Goal: Find specific page/section: Find specific page/section

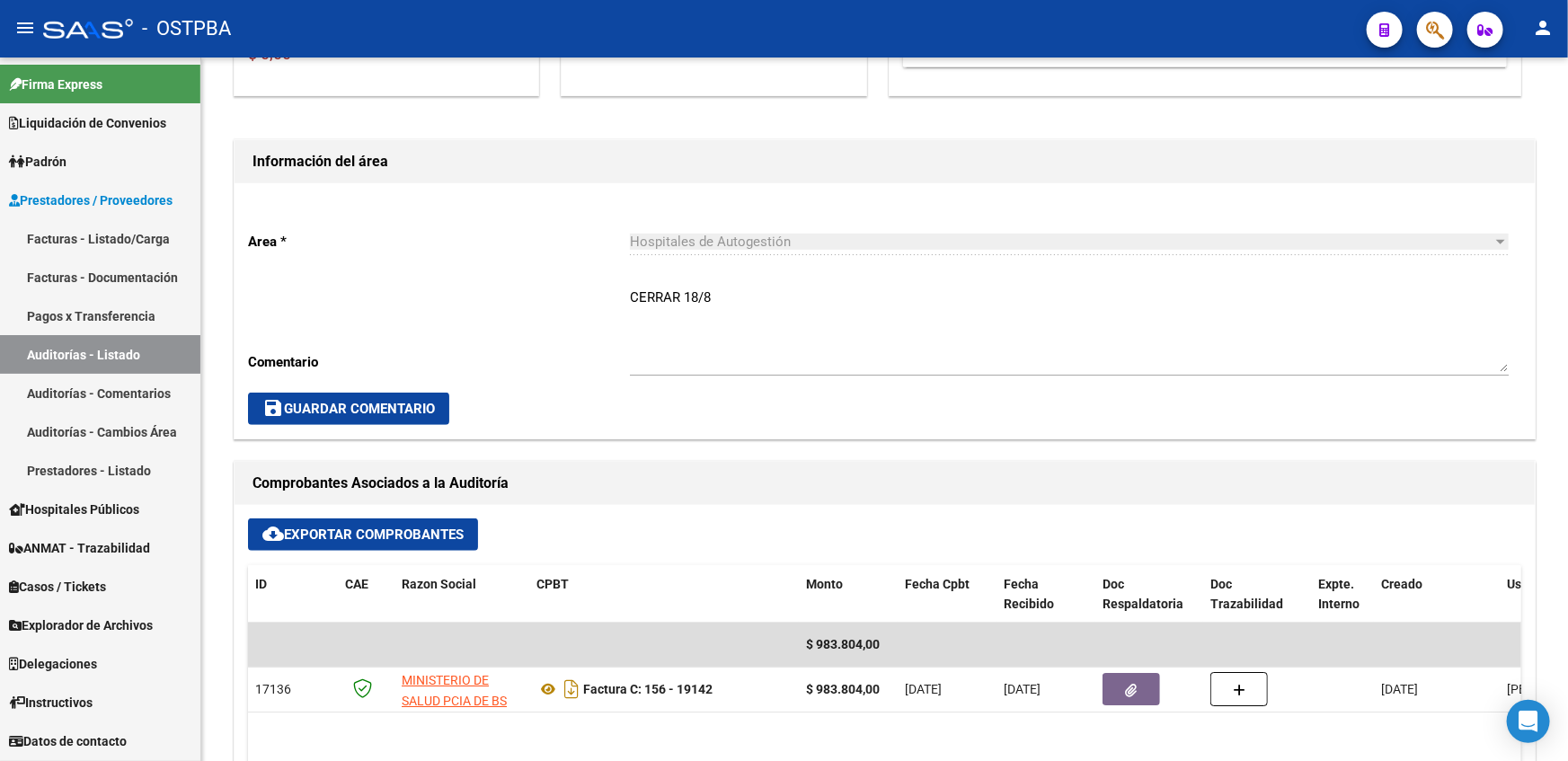
scroll to position [881, 0]
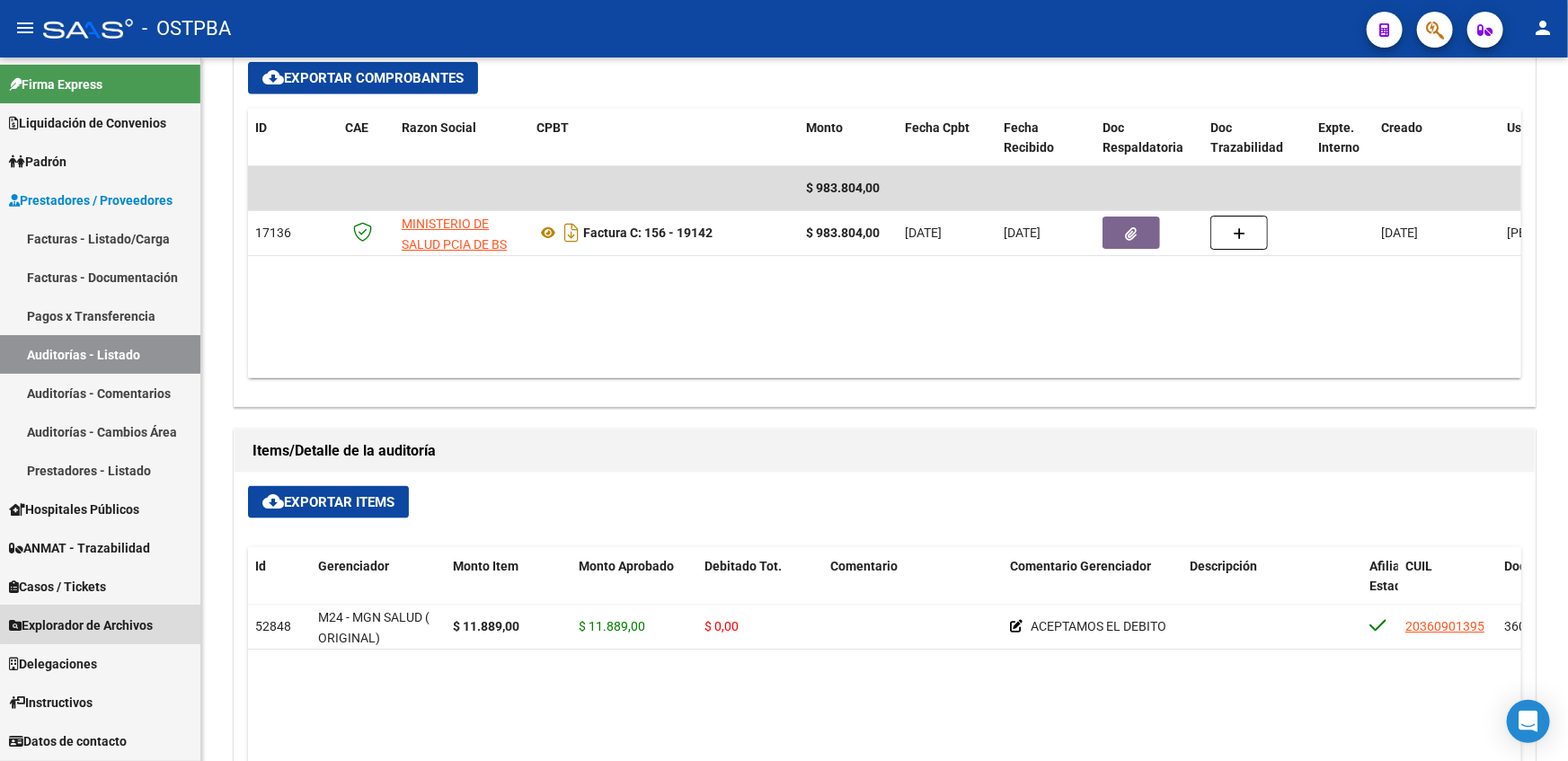
click at [122, 611] on link "Explorador de Archivos" at bounding box center [100, 624] width 200 height 39
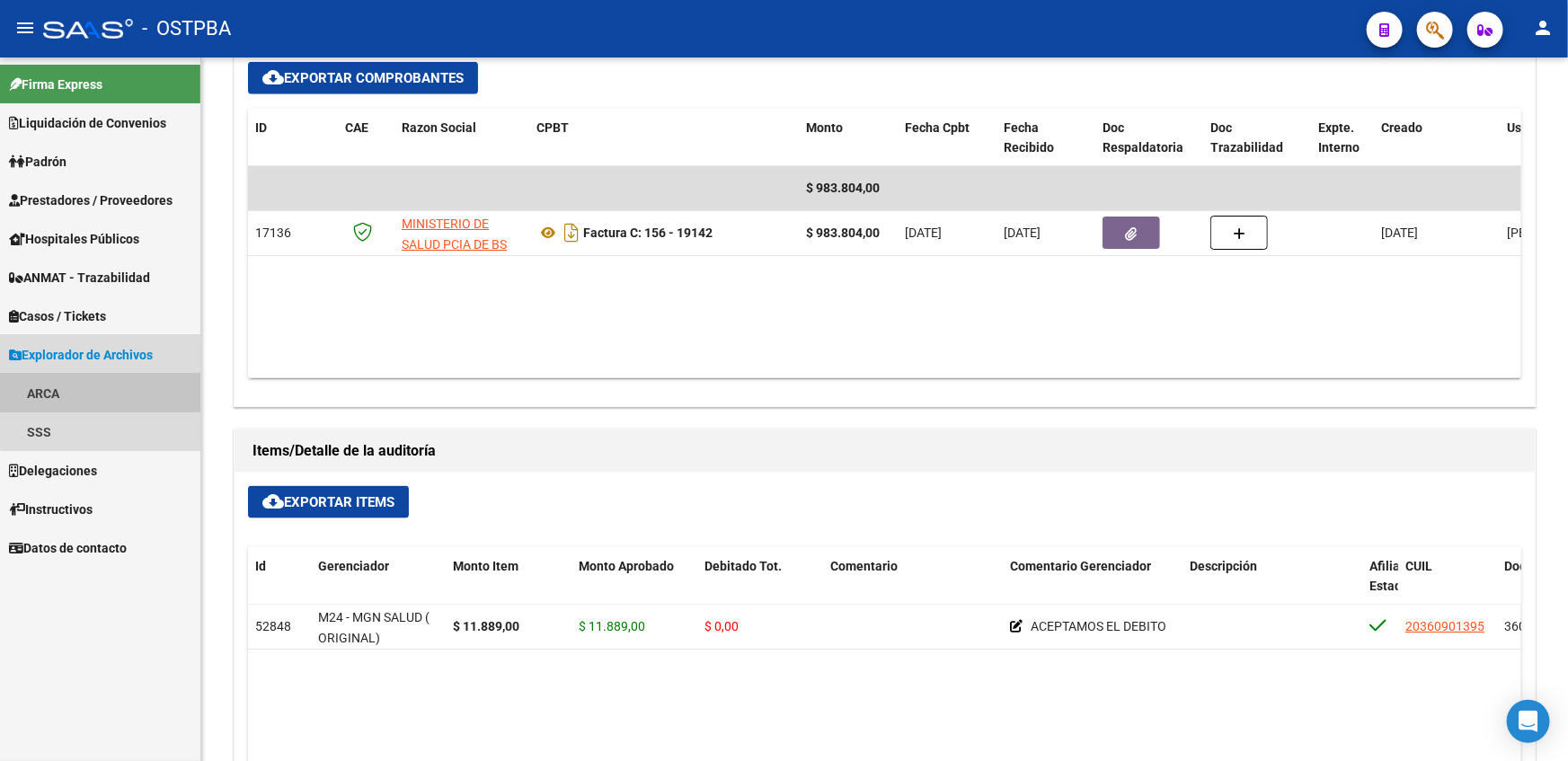
click at [153, 389] on link "ARCA" at bounding box center [100, 393] width 200 height 39
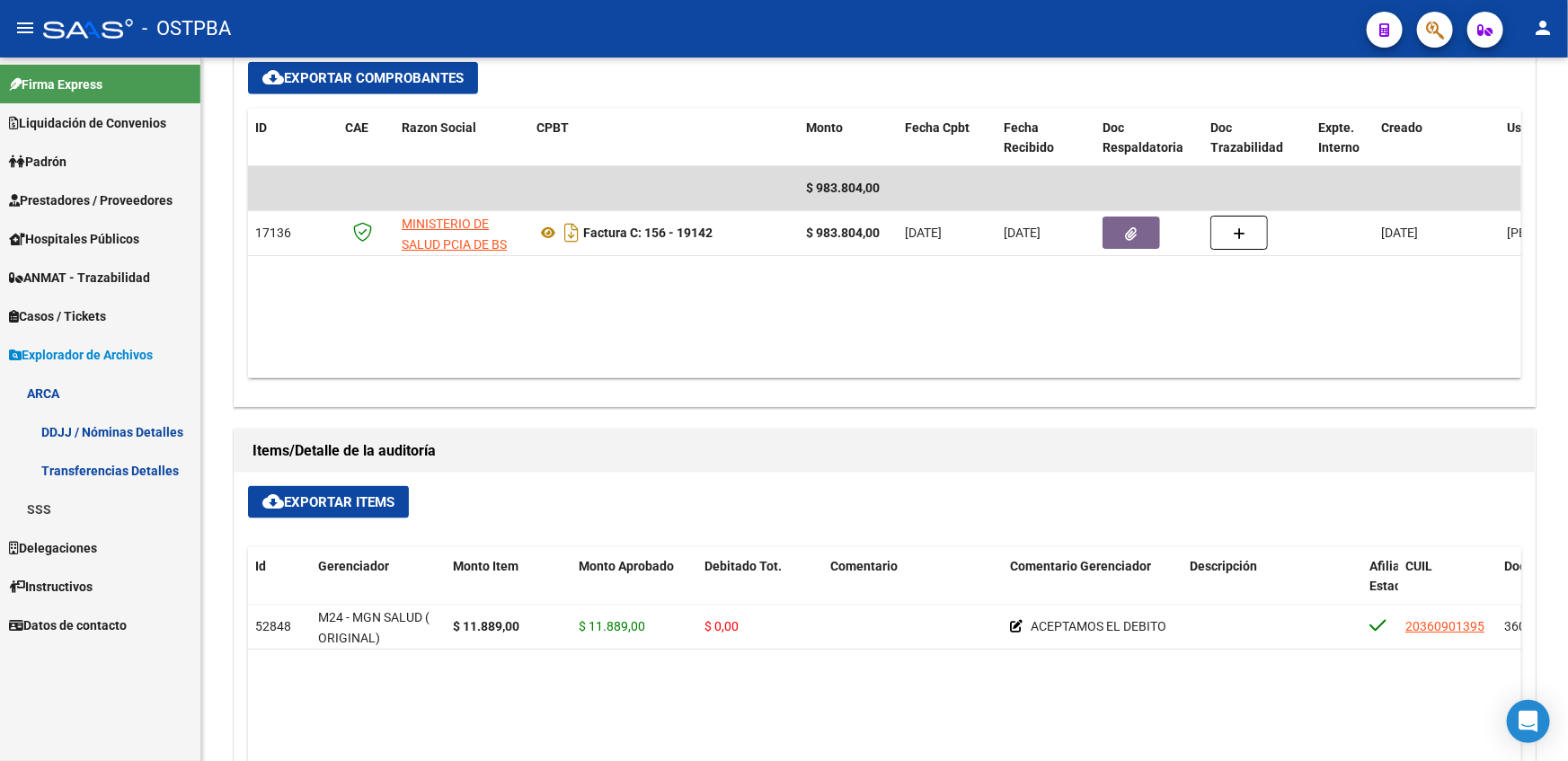
click at [129, 475] on link "Transferencias Detalles" at bounding box center [100, 470] width 200 height 39
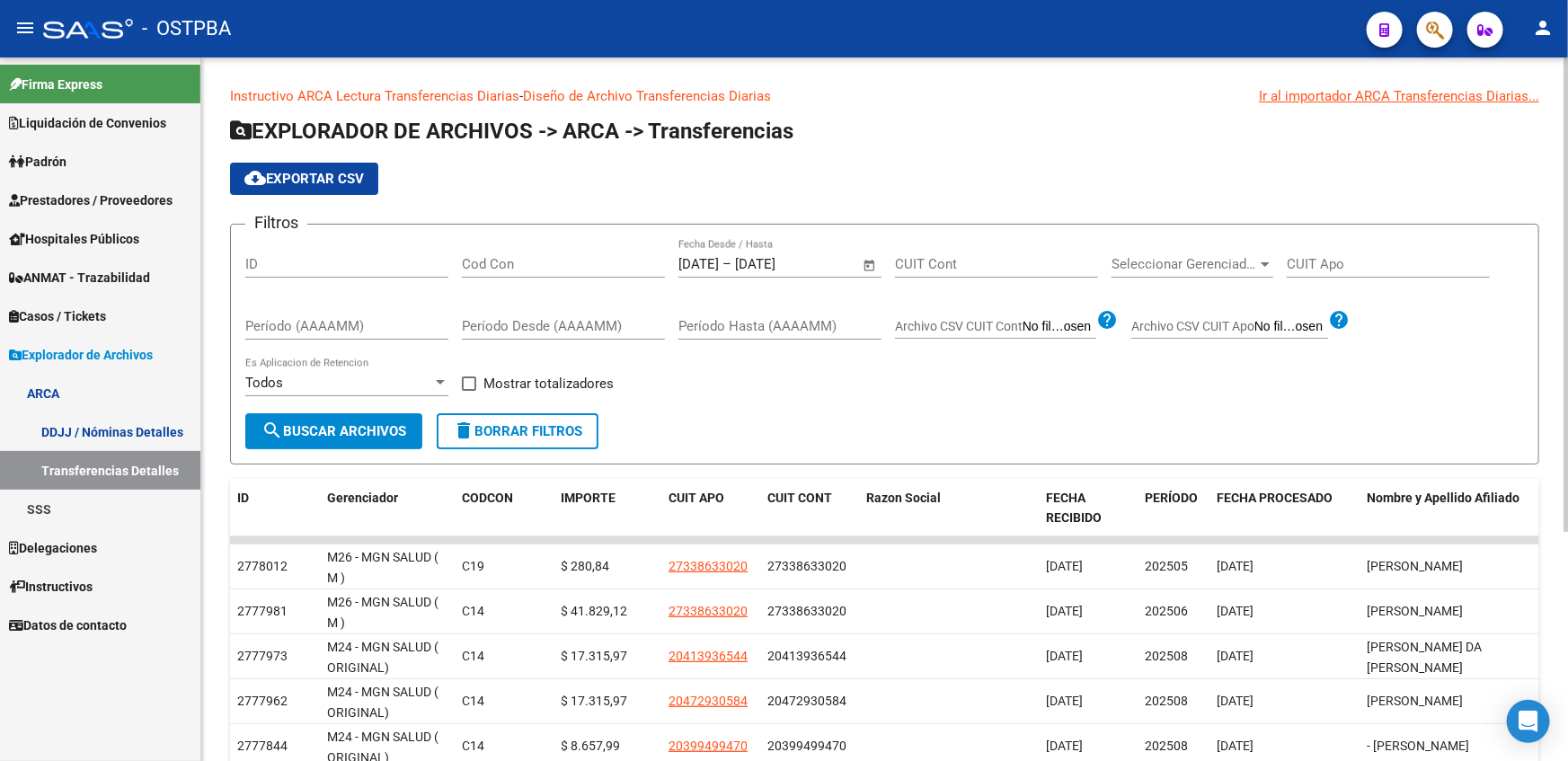
click at [546, 246] on div "Cod Con" at bounding box center [563, 258] width 203 height 39
type input "c14"
click at [475, 377] on span at bounding box center [468, 383] width 14 height 14
click at [469, 391] on input "Mostrar totalizadores" at bounding box center [468, 391] width 1 height 1
checkbox input "true"
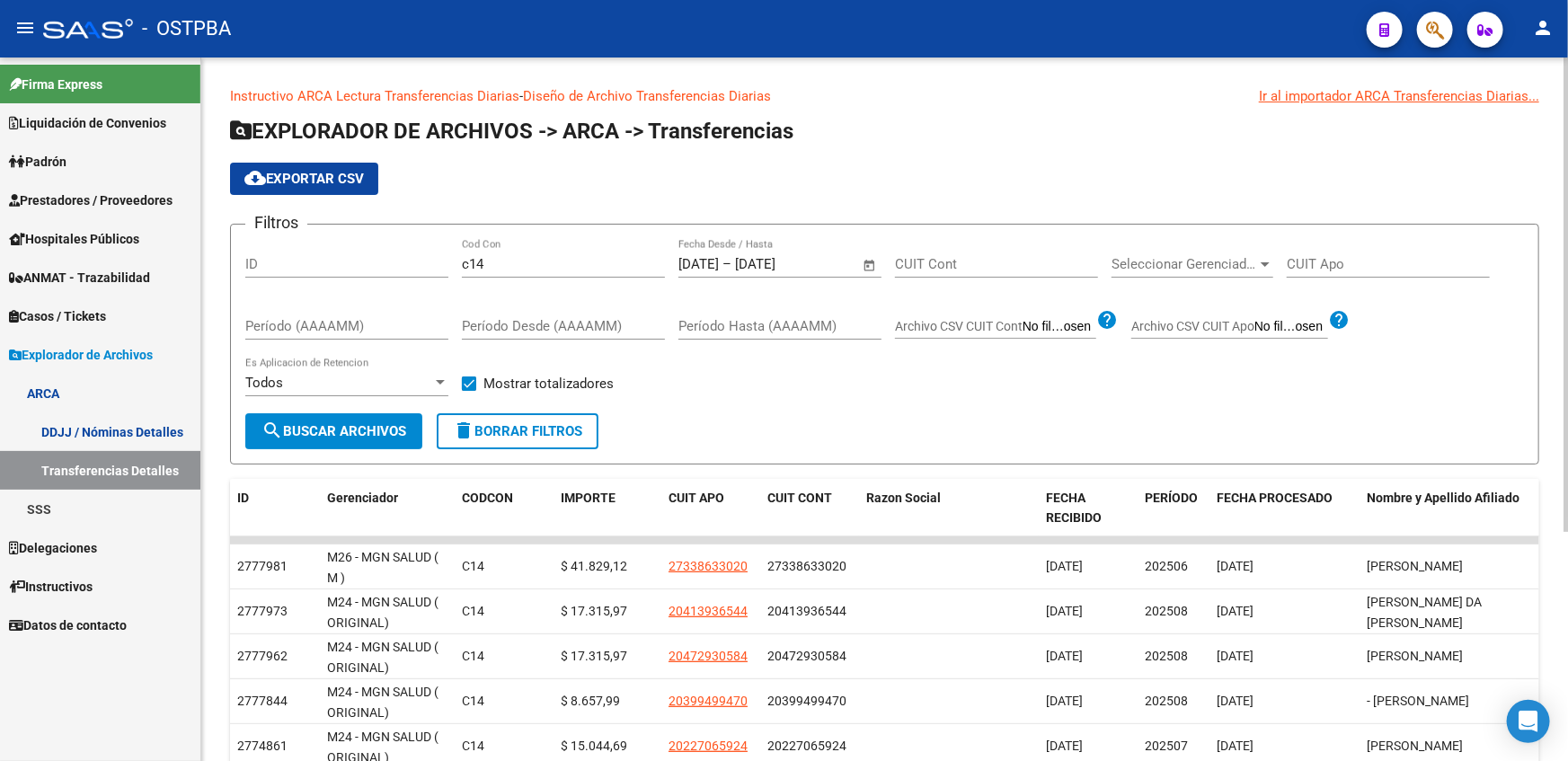
click at [1212, 265] on span "Seleccionar Gerenciador" at bounding box center [1183, 264] width 146 height 16
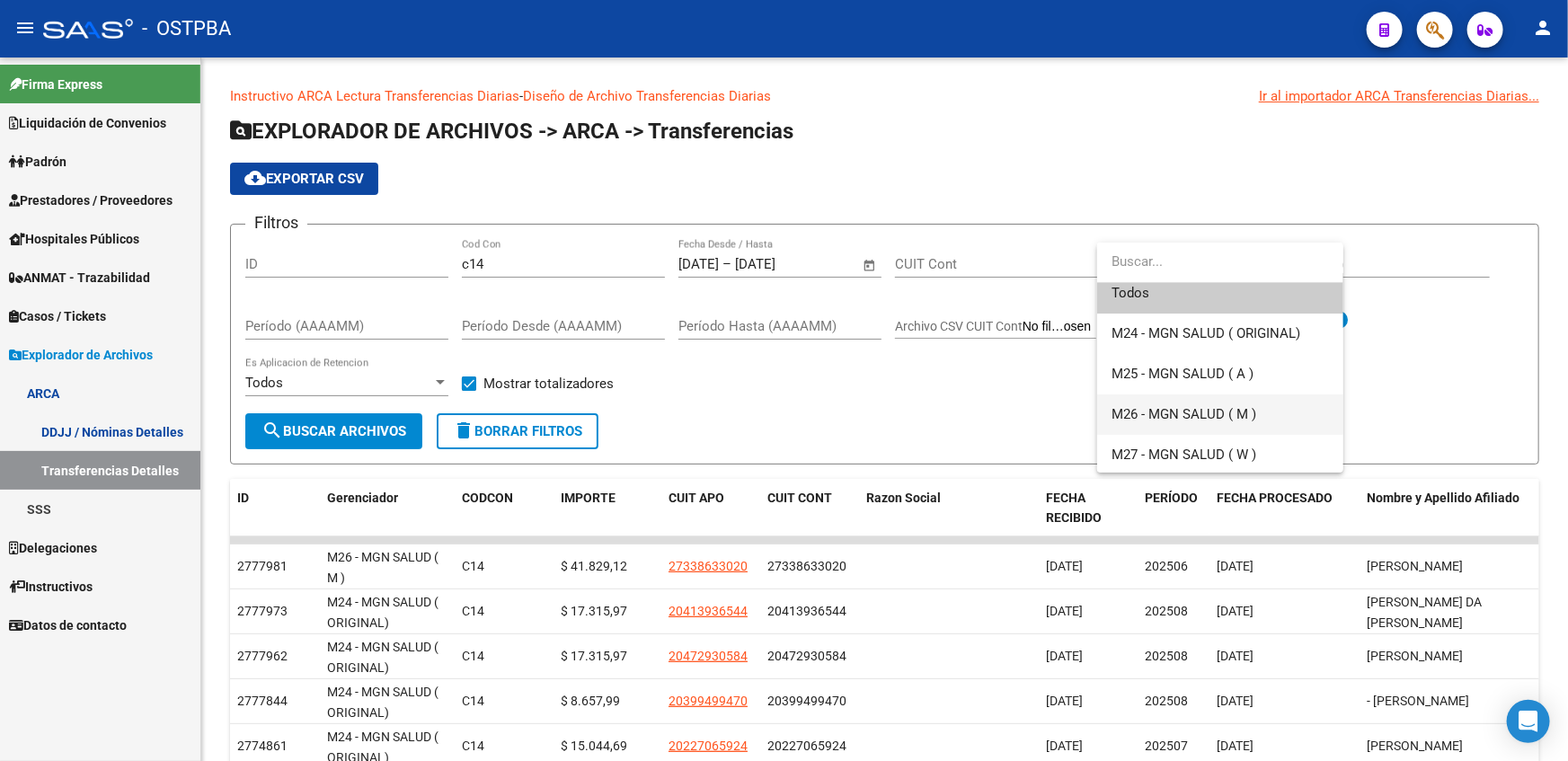
scroll to position [12, 0]
click at [1140, 406] on span "M26 - MGN SALUD ( M )" at bounding box center [1183, 412] width 145 height 16
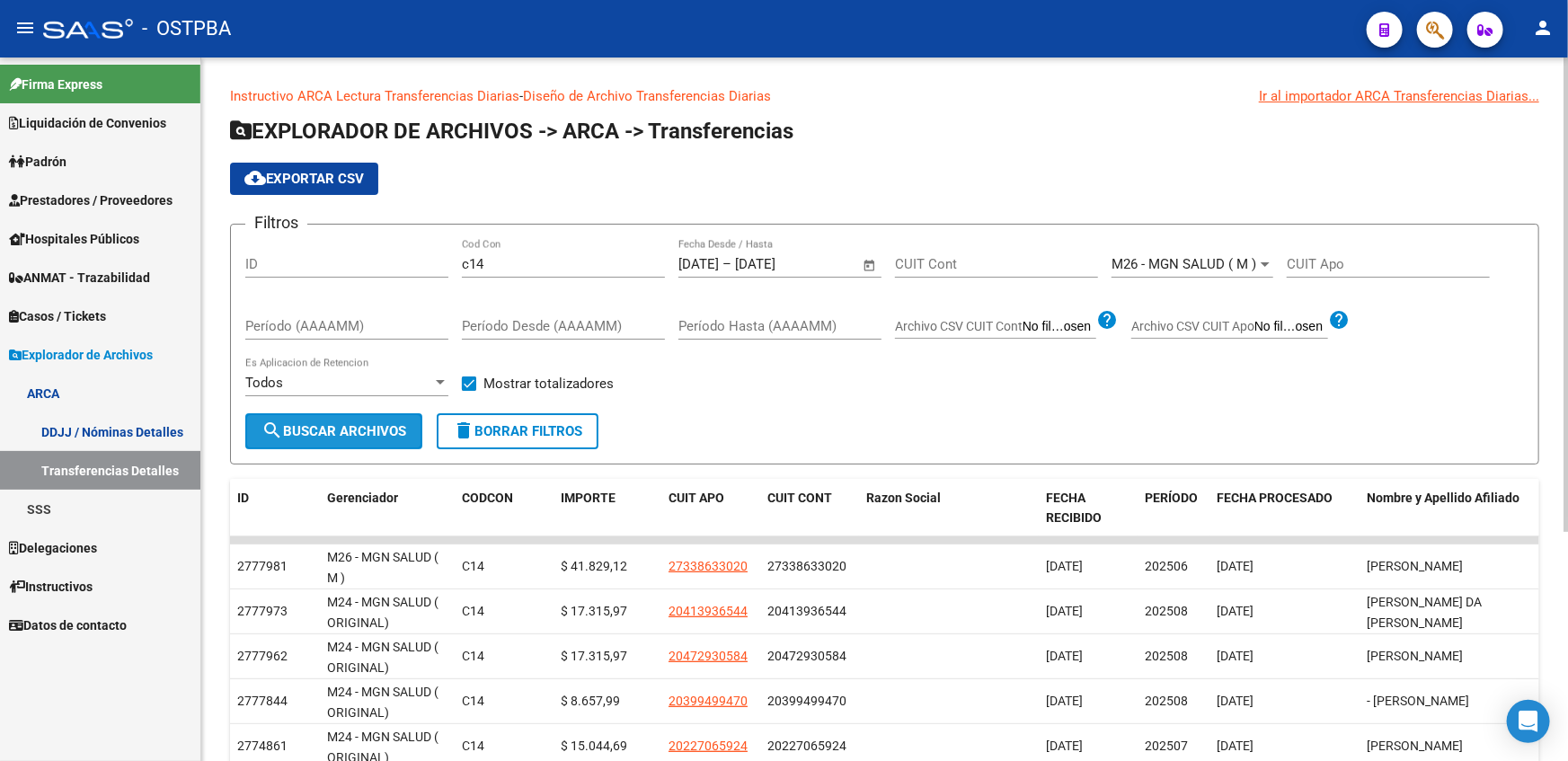
click at [408, 431] on button "search Buscar Archivos" at bounding box center [334, 431] width 177 height 36
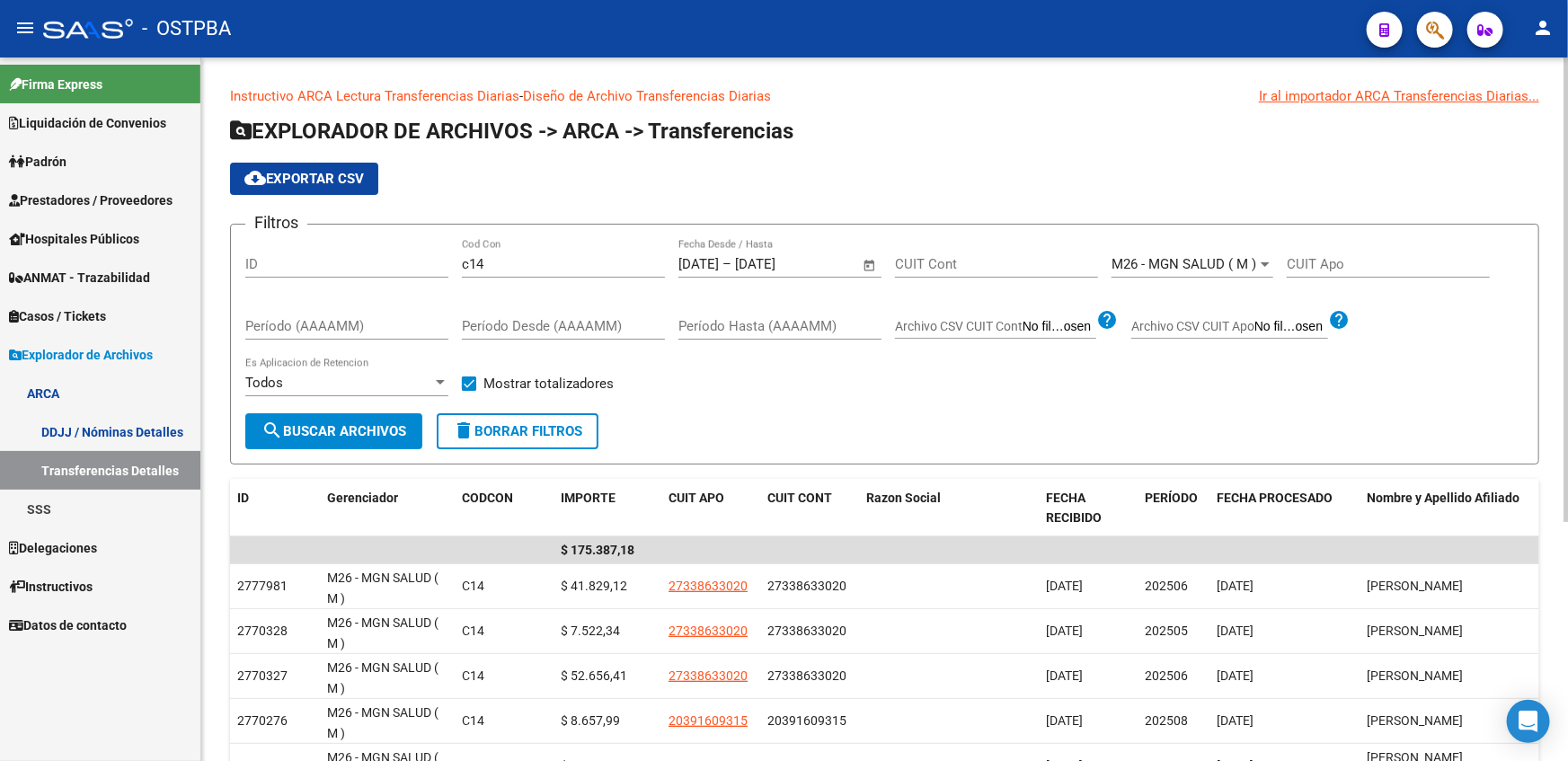
scroll to position [0, 0]
click at [540, 272] on div "c14 Cod Con" at bounding box center [563, 258] width 203 height 39
type input "c"
type input "seo"
